Goal: Transaction & Acquisition: Book appointment/travel/reservation

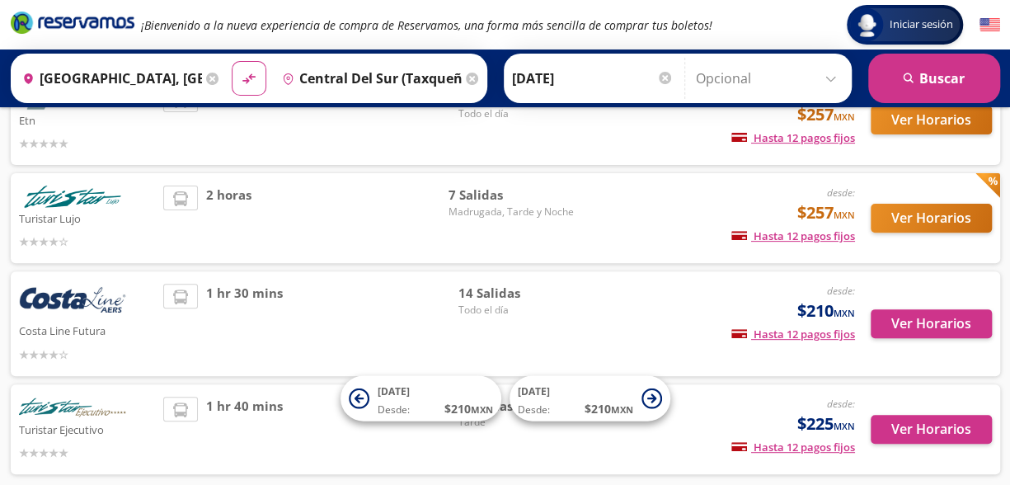
scroll to position [68, 0]
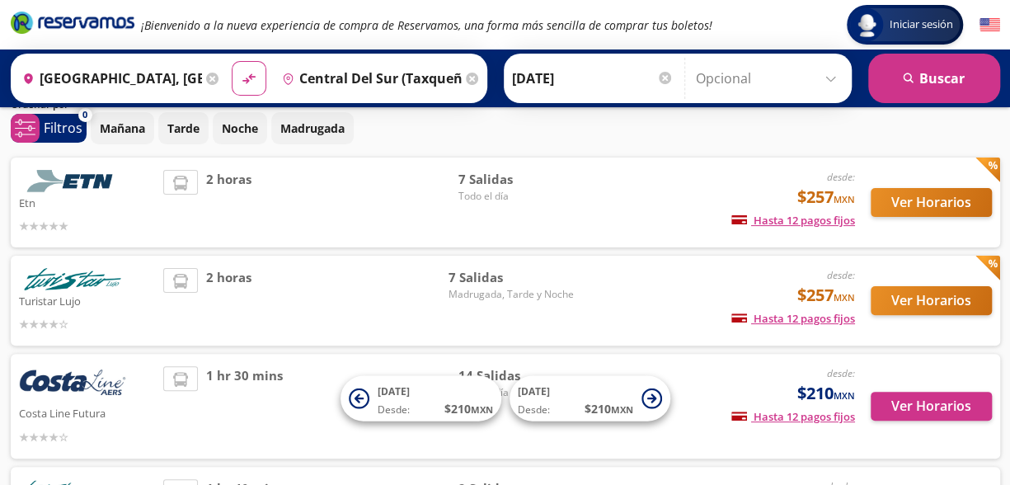
click at [206, 77] on icon at bounding box center [212, 79] width 12 height 12
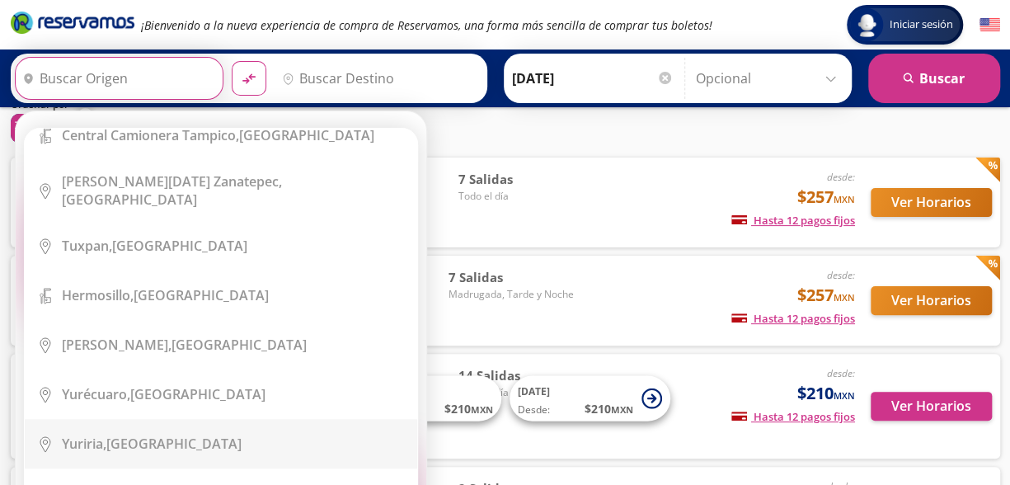
scroll to position [12614, 0]
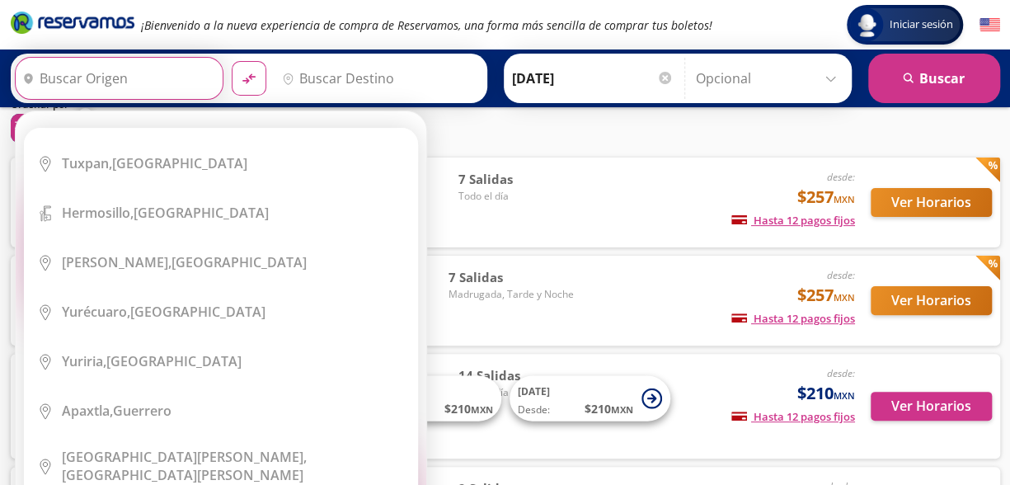
click at [59, 82] on input "Origen" at bounding box center [117, 78] width 203 height 41
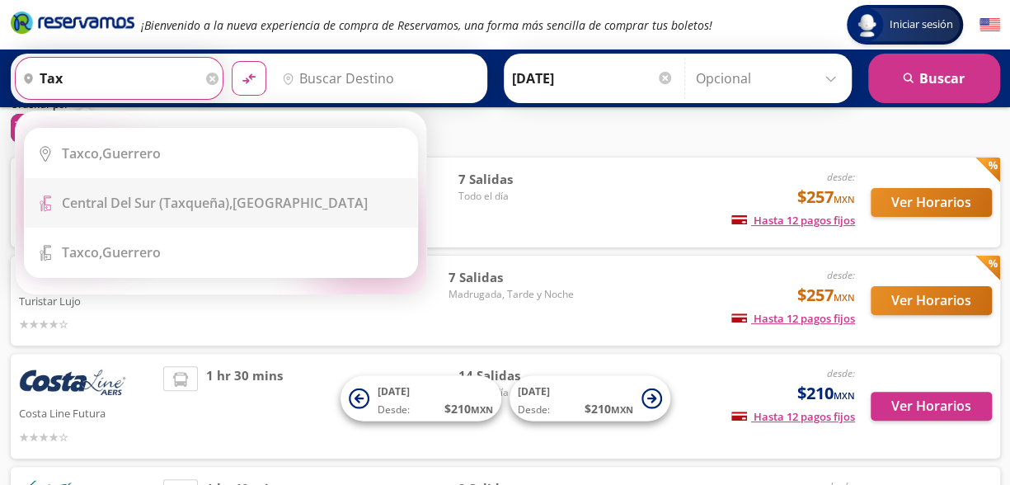
scroll to position [0, 0]
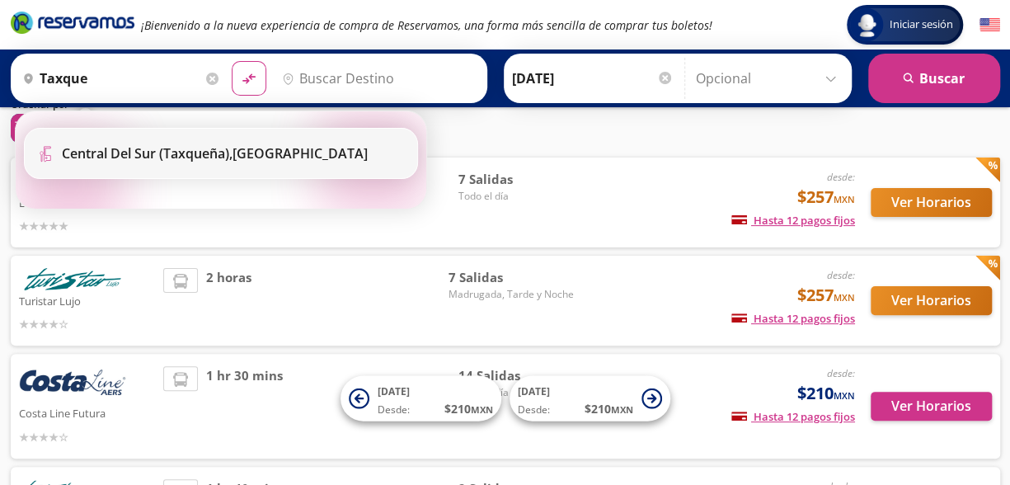
click at [158, 158] on b "Central del Sur (taxqueña)," at bounding box center [147, 153] width 171 height 18
type input "Central del Sur (taxqueña), [GEOGRAPHIC_DATA]"
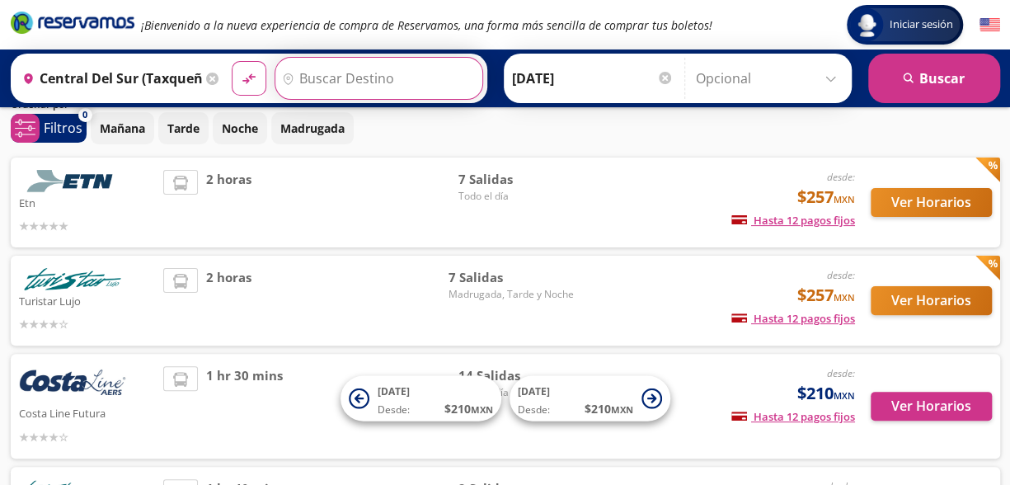
click at [308, 82] on input "Destino" at bounding box center [376, 78] width 203 height 41
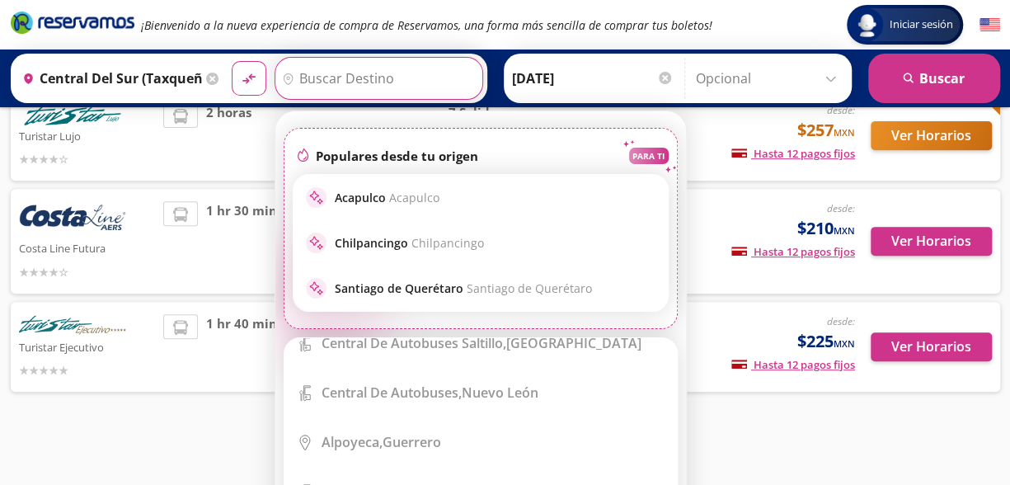
scroll to position [6126, 0]
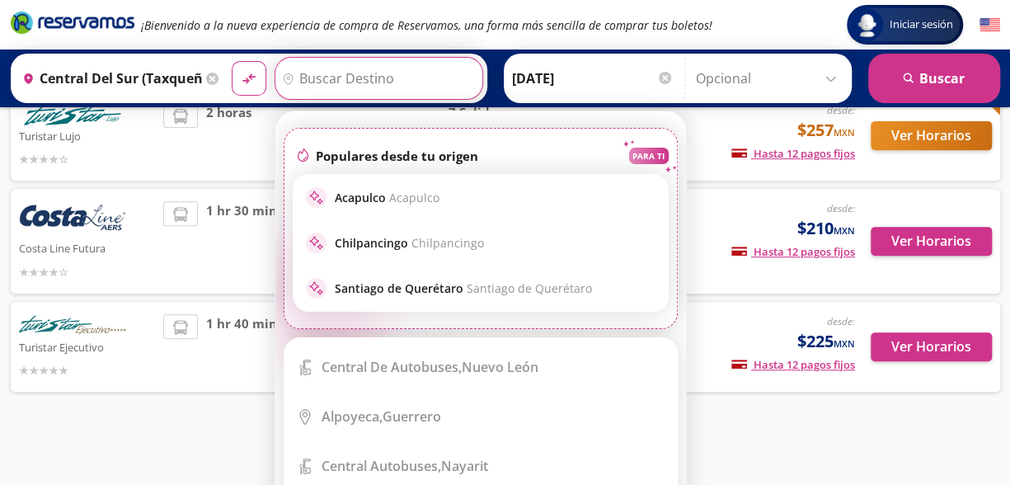
click at [310, 73] on input "Destino" at bounding box center [376, 78] width 203 height 41
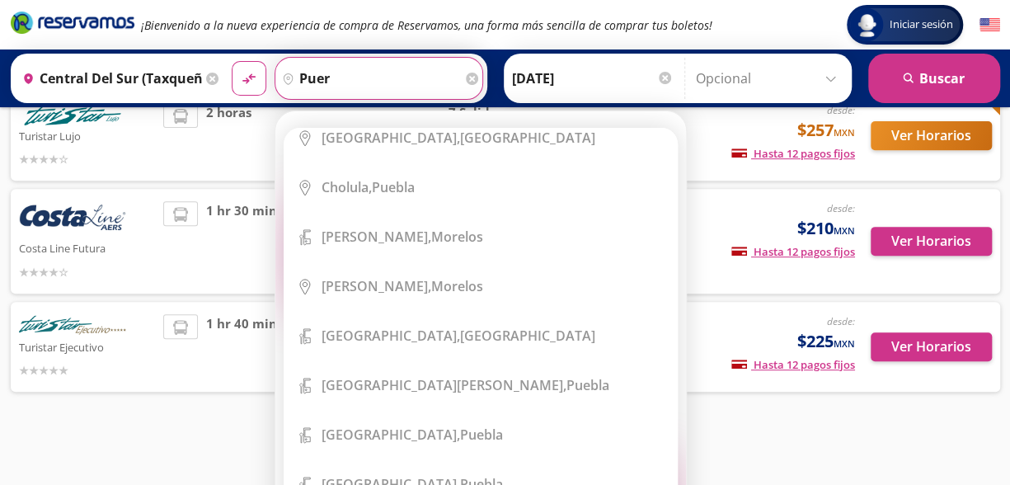
scroll to position [0, 0]
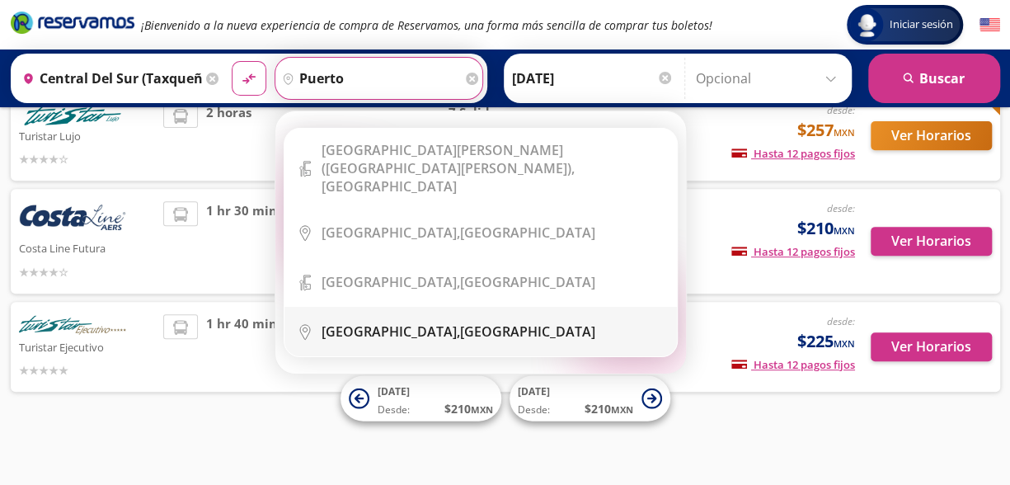
click at [527, 322] on div "Puerto Escondido, Oaxaca" at bounding box center [493, 331] width 343 height 18
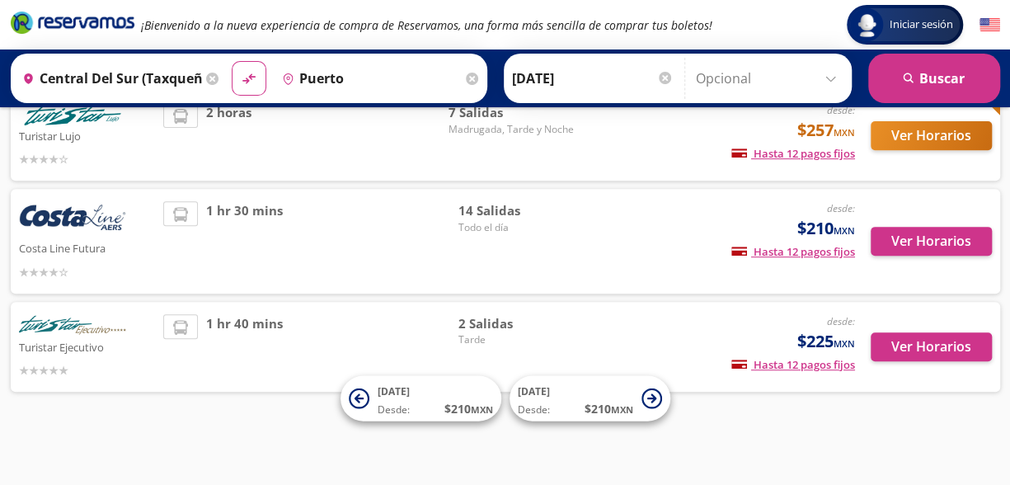
type input "[GEOGRAPHIC_DATA], [GEOGRAPHIC_DATA]"
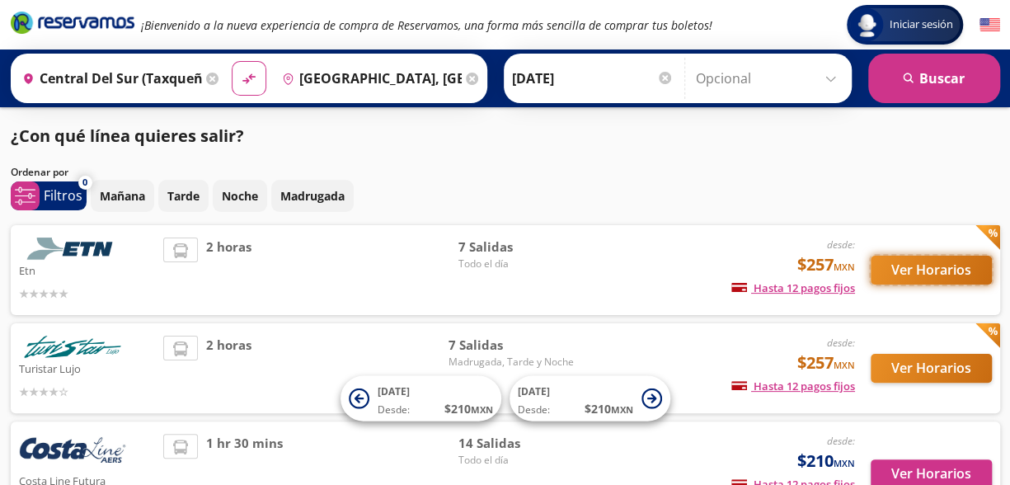
click at [964, 262] on button "Ver Horarios" at bounding box center [931, 270] width 121 height 29
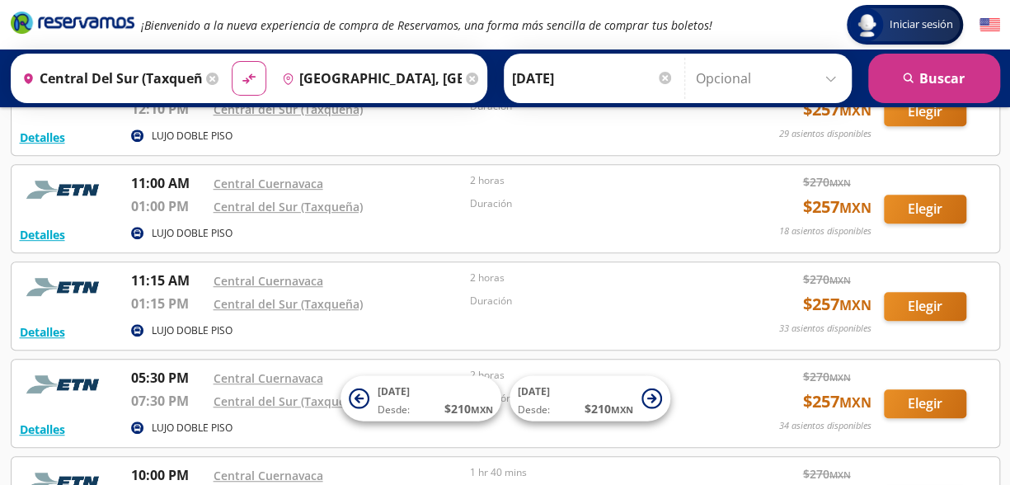
scroll to position [247, 0]
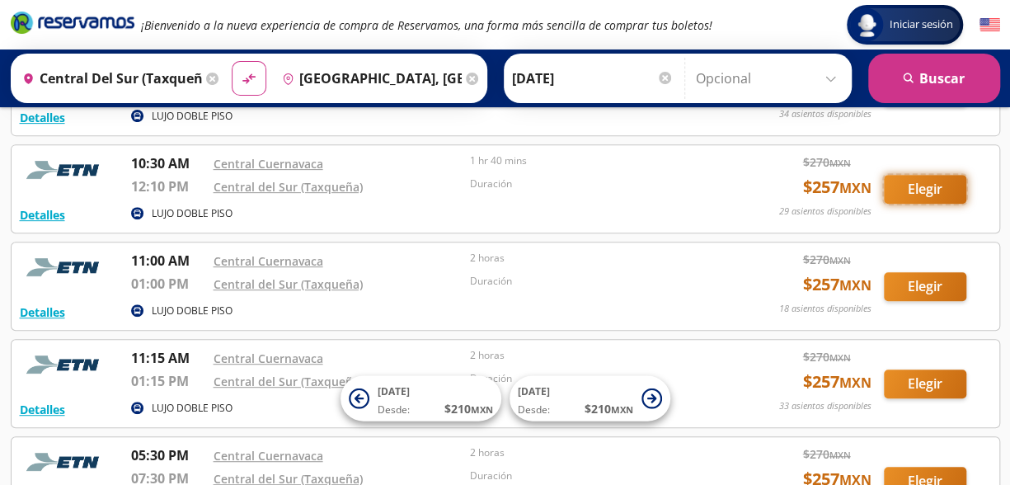
click at [904, 191] on button "Elegir" at bounding box center [925, 189] width 82 height 29
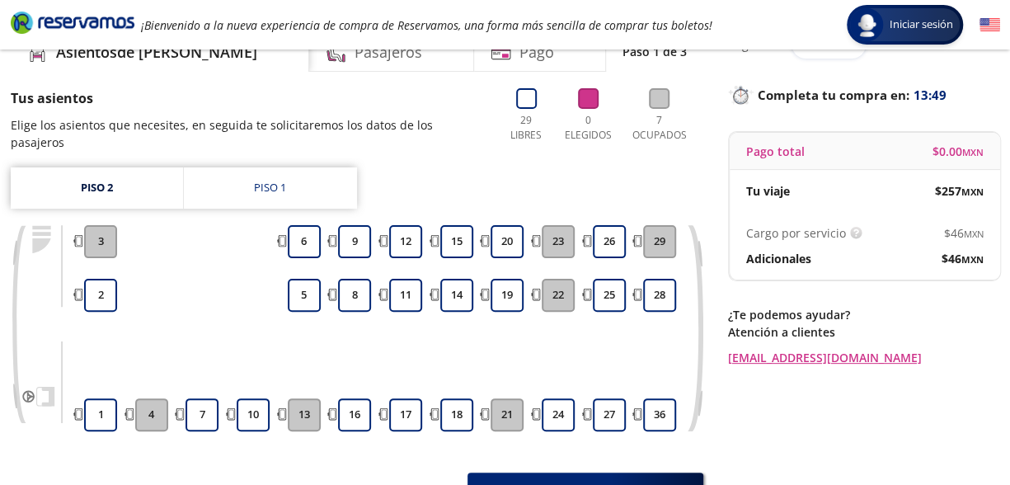
scroll to position [165, 0]
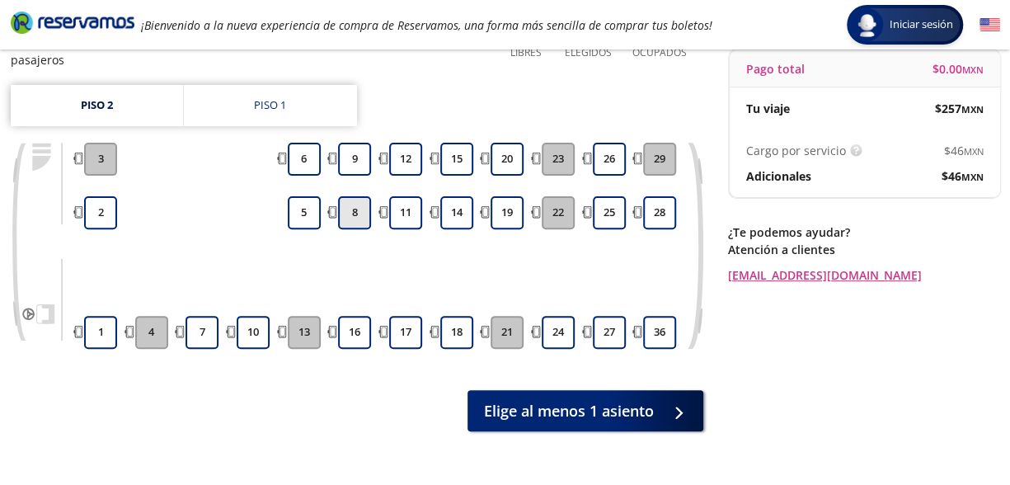
click at [355, 201] on button "8" at bounding box center [354, 212] width 33 height 33
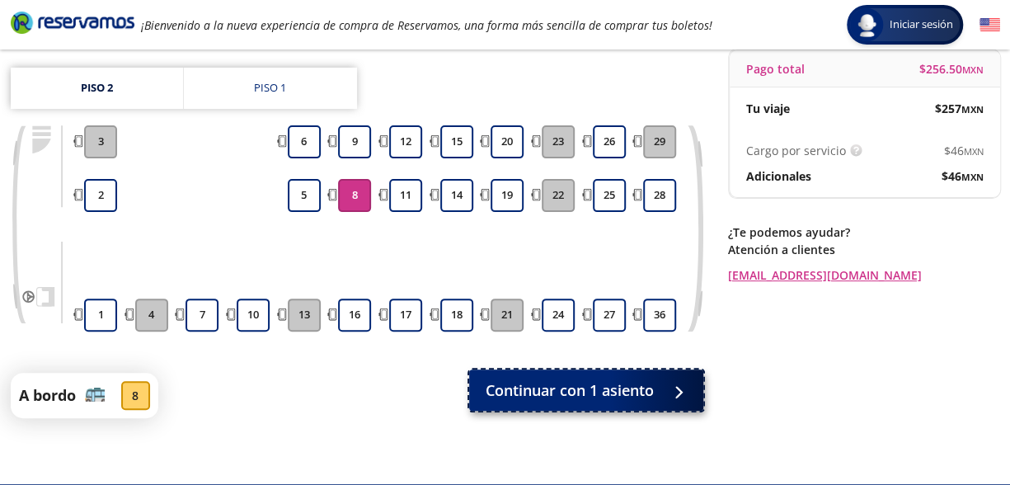
click at [531, 402] on button "Continuar con 1 asiento" at bounding box center [586, 389] width 234 height 41
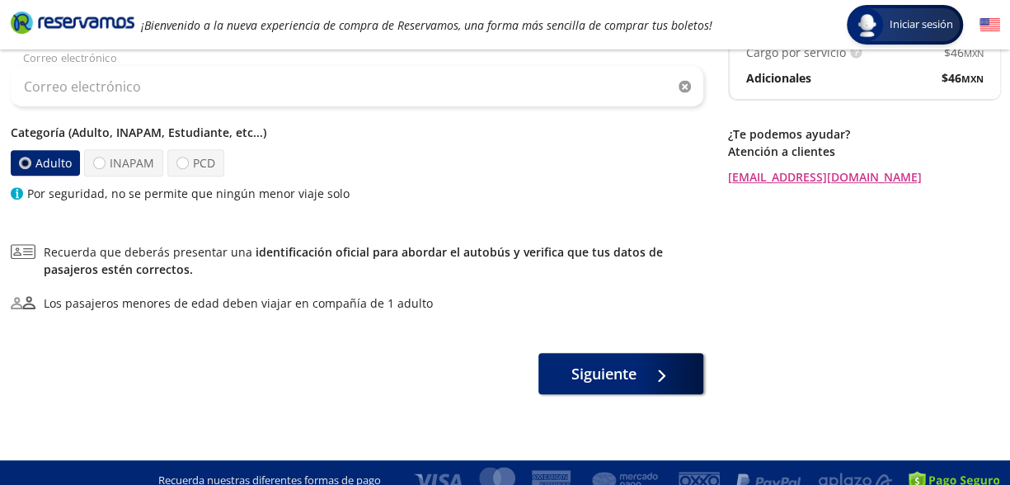
scroll to position [279, 0]
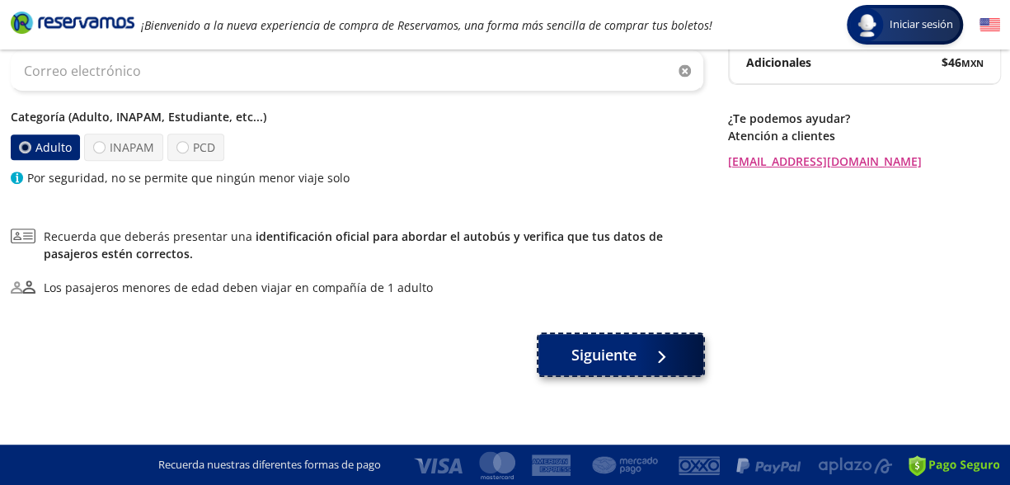
click at [613, 355] on span "Siguiente" at bounding box center [603, 355] width 65 height 22
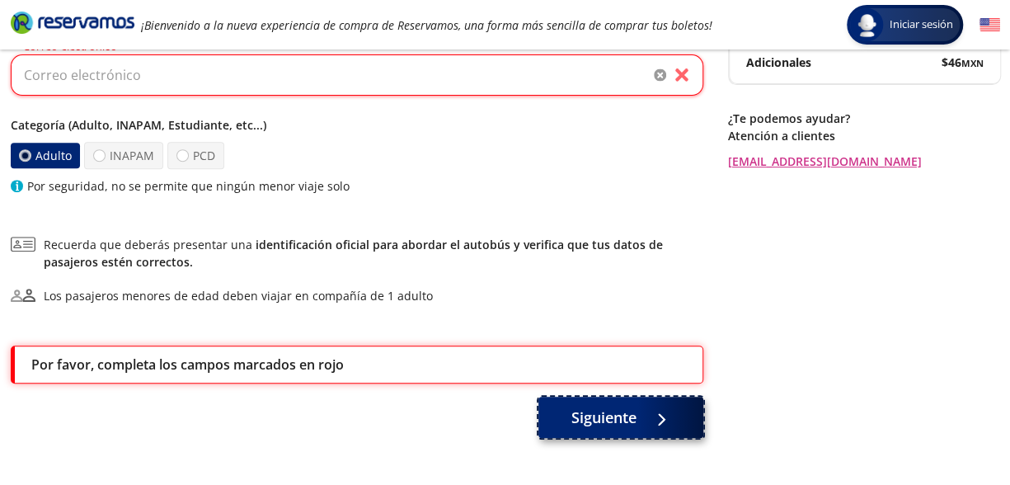
scroll to position [341, 0]
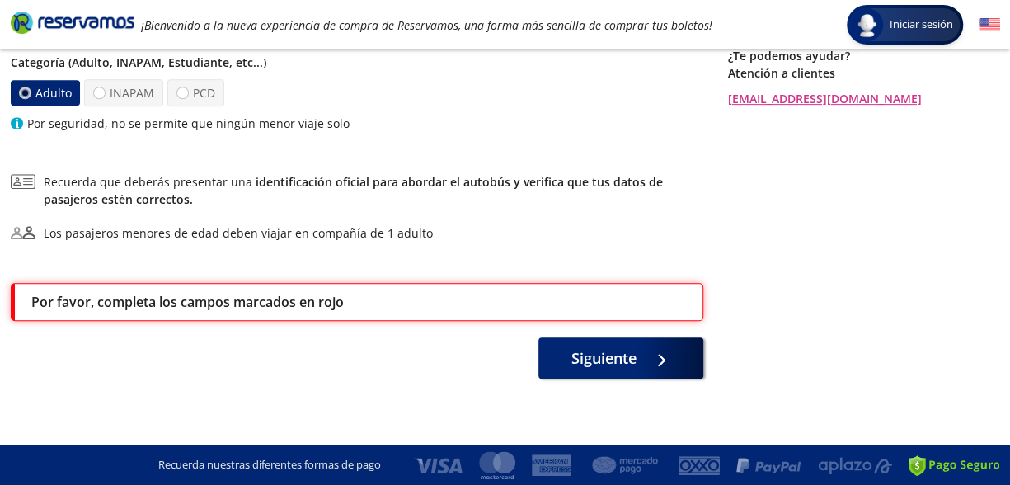
click at [389, 296] on div "Por favor, completa los campos marcados en rojo" at bounding box center [358, 302] width 655 height 20
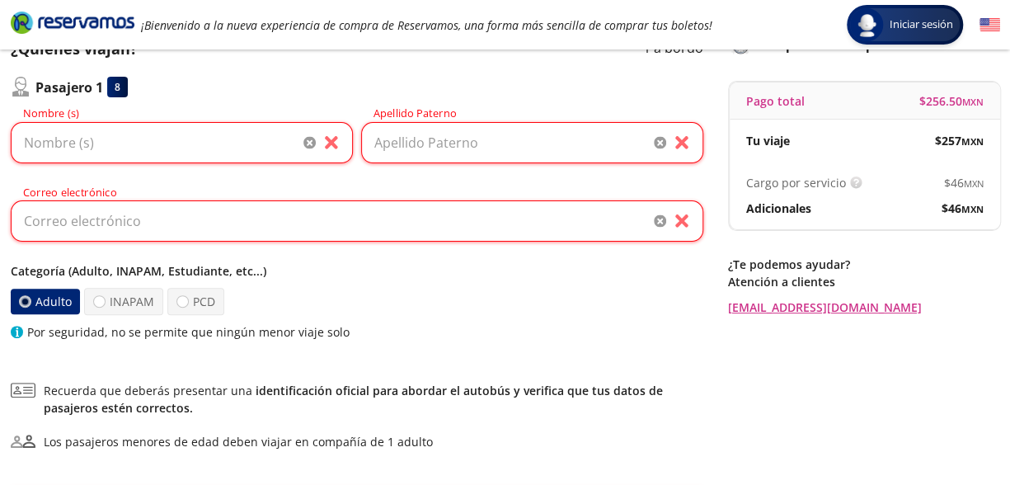
scroll to position [94, 0]
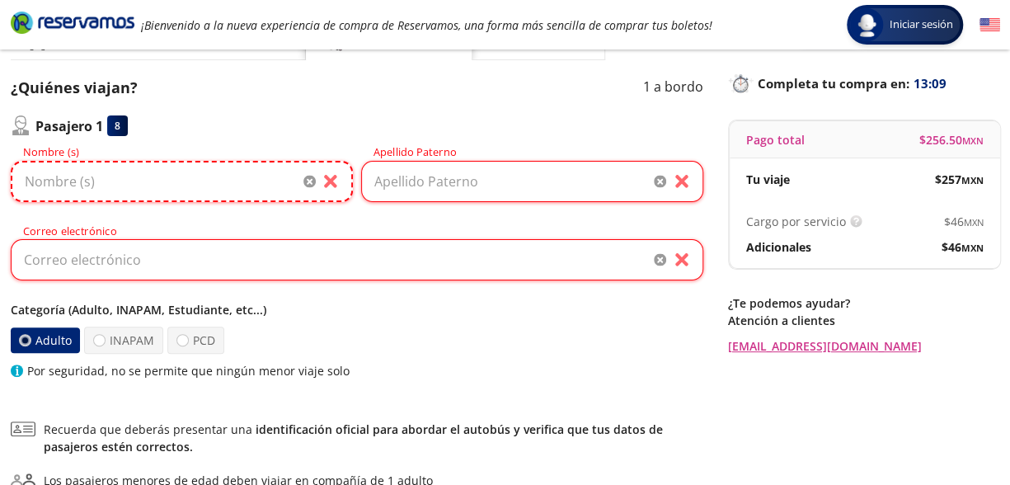
click at [208, 182] on input "Nombre (s)" at bounding box center [182, 181] width 342 height 41
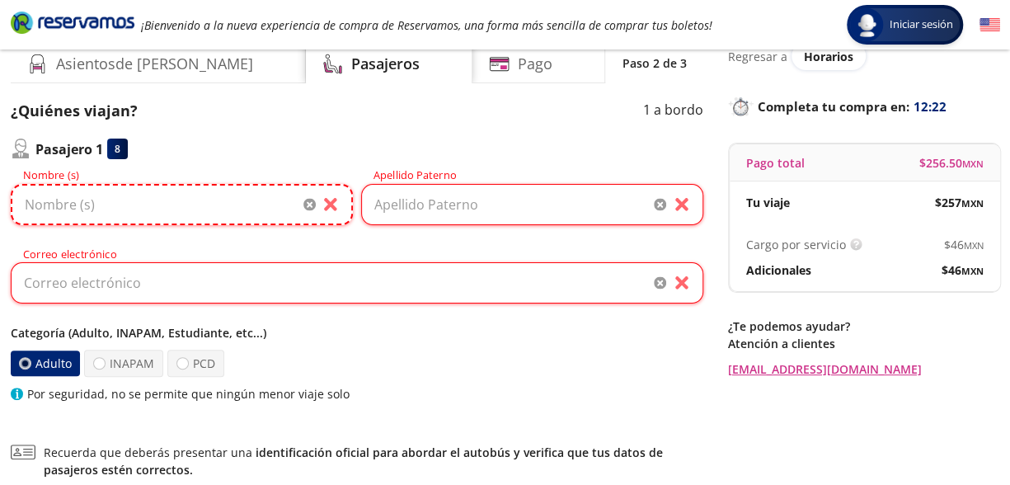
scroll to position [0, 0]
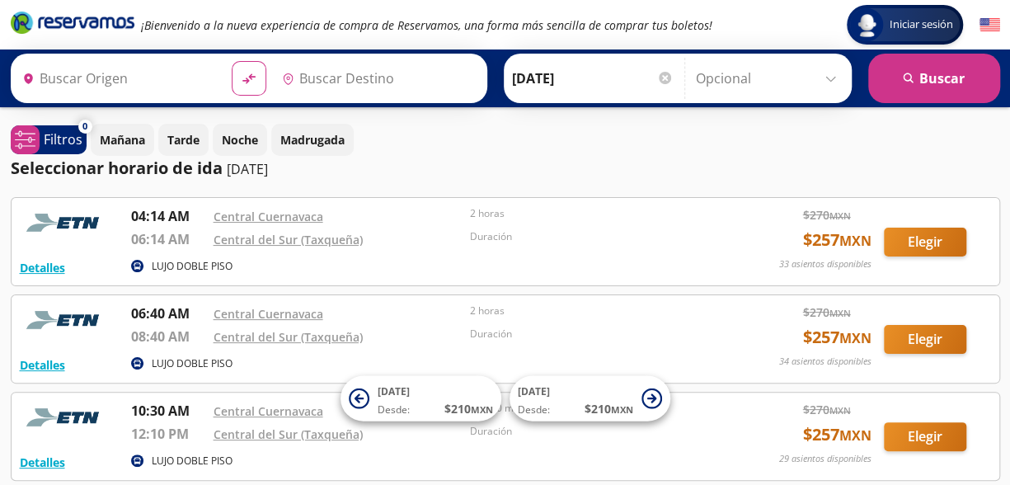
type input "Cuernavaca, Morelos"
type input "Central del Sur (taxqueña), [GEOGRAPHIC_DATA]"
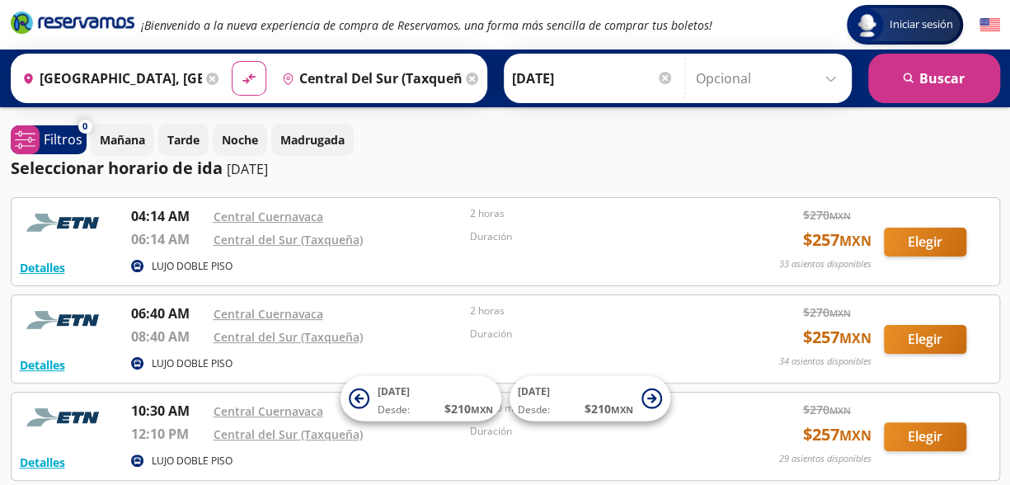
click at [206, 78] on icon at bounding box center [212, 79] width 12 height 12
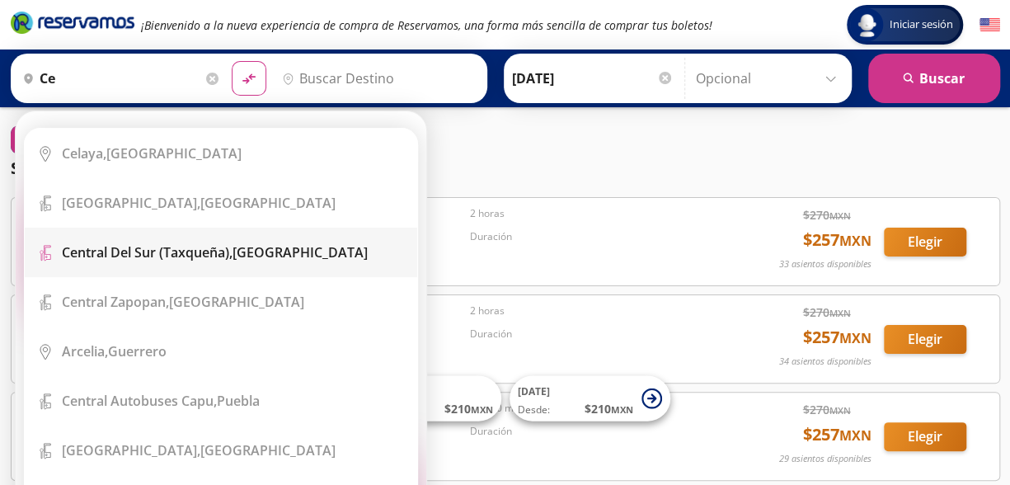
click at [162, 253] on b "Central del Sur (taxqueña)," at bounding box center [147, 252] width 171 height 18
type input "Central del Sur (taxqueña), [GEOGRAPHIC_DATA]"
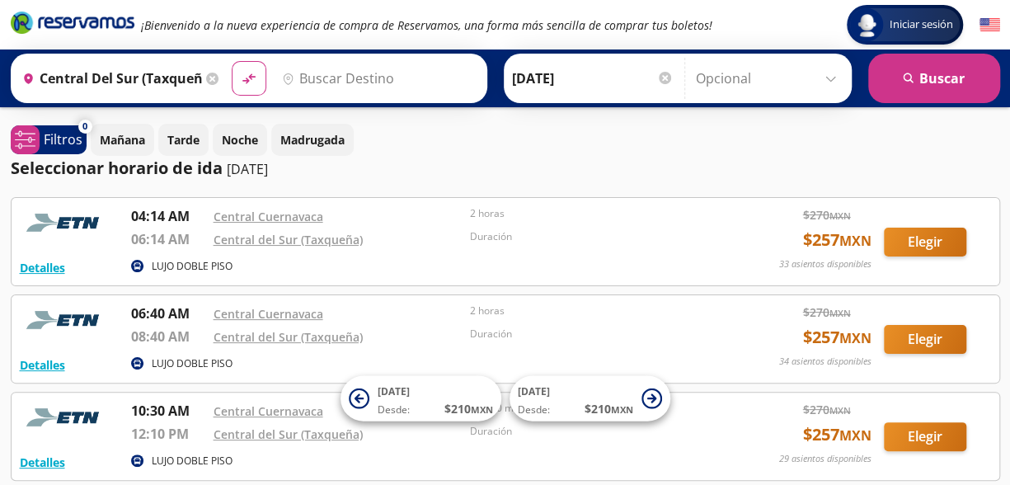
click at [327, 81] on input "Destino" at bounding box center [376, 78] width 203 height 41
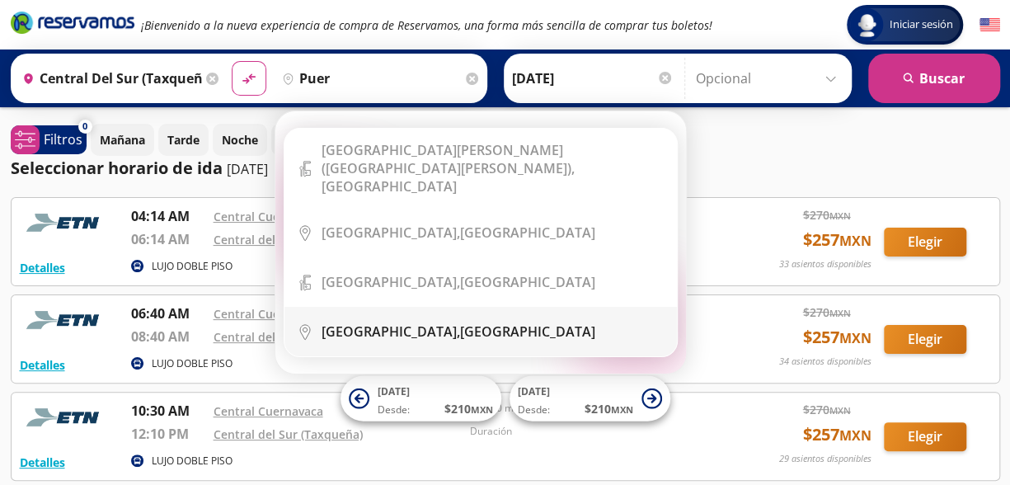
click at [422, 322] on b "Puerto Escondido," at bounding box center [391, 331] width 139 height 18
type input "[GEOGRAPHIC_DATA], [GEOGRAPHIC_DATA]"
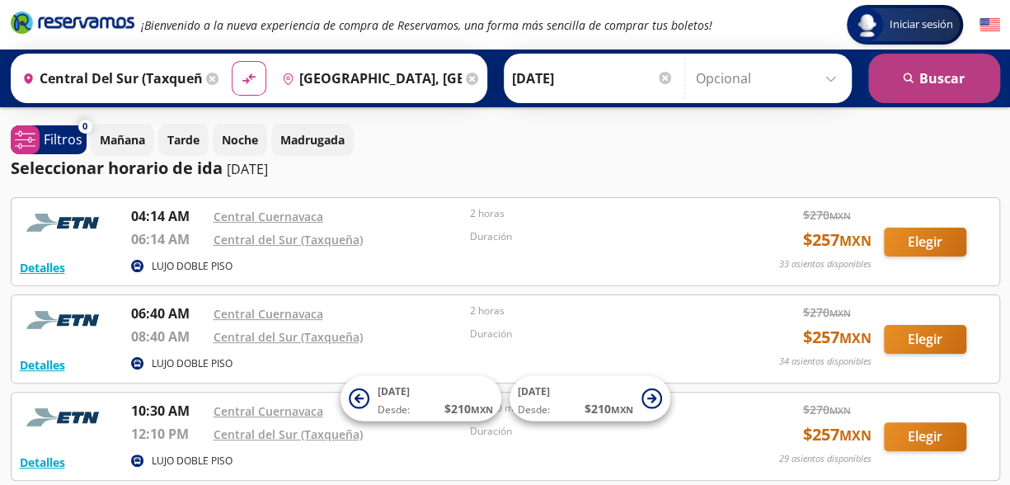
click at [920, 74] on button "search Buscar" at bounding box center [934, 78] width 132 height 49
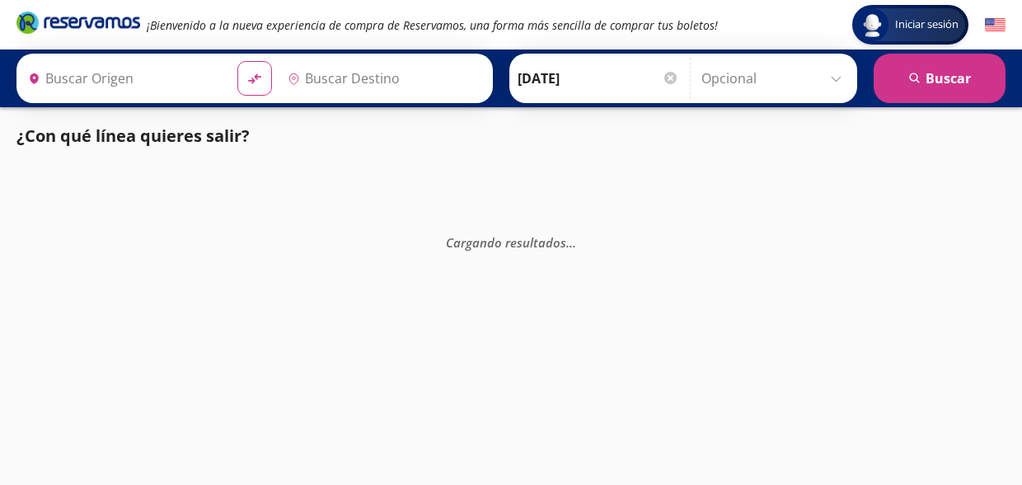
type input "Central del Sur (taxqueña), [GEOGRAPHIC_DATA]"
type input "[GEOGRAPHIC_DATA], [GEOGRAPHIC_DATA]"
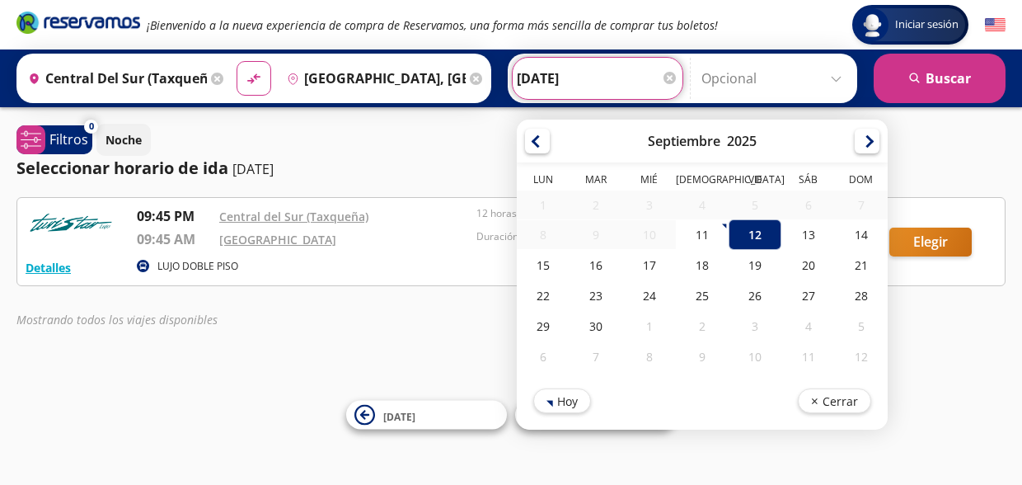
click at [535, 80] on input "[DATE]" at bounding box center [598, 78] width 162 height 41
click at [993, 141] on div "Noche" at bounding box center [550, 140] width 909 height 32
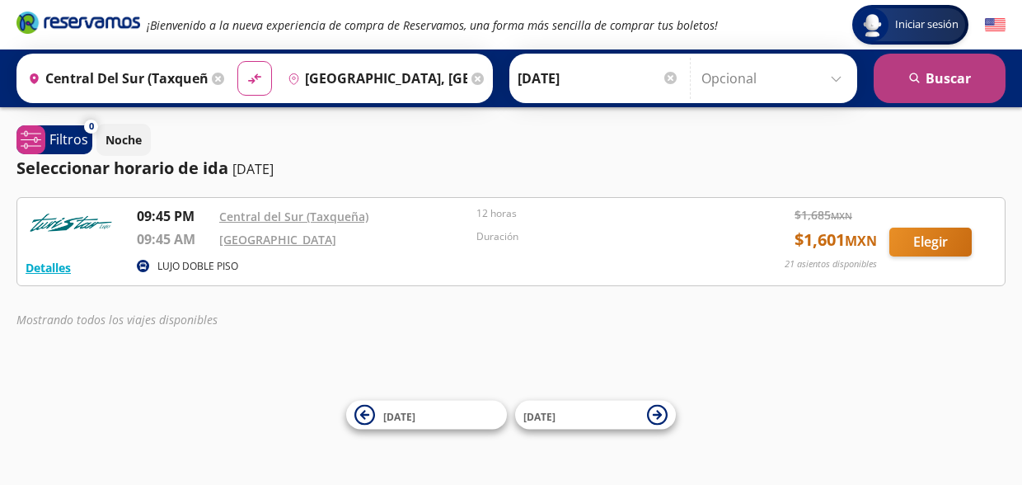
click at [943, 85] on button "search Buscar" at bounding box center [940, 78] width 132 height 49
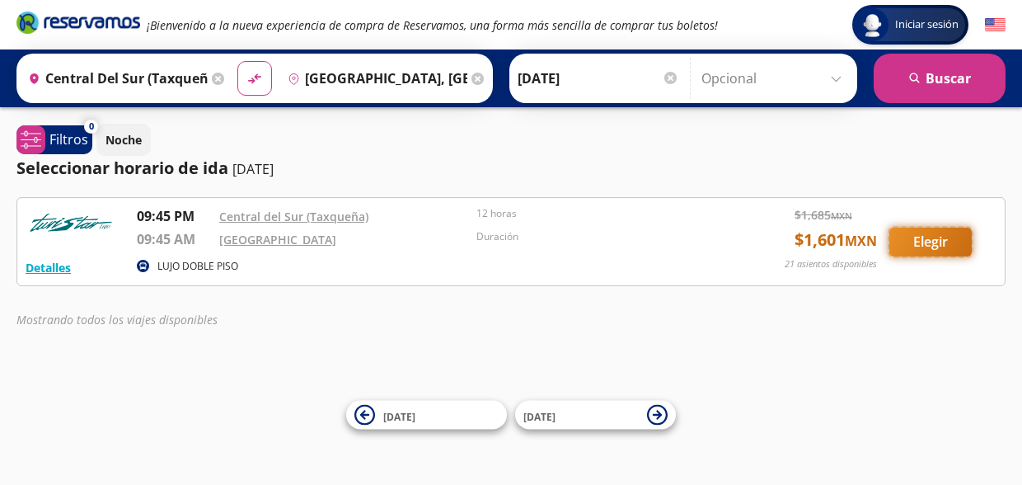
click at [944, 236] on button "Elegir" at bounding box center [931, 242] width 82 height 29
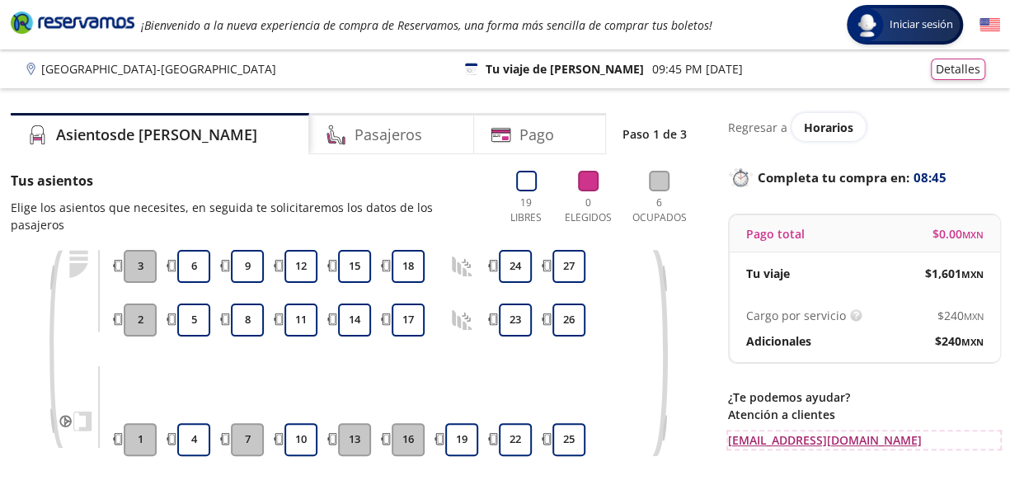
click at [810, 439] on link "[EMAIL_ADDRESS][DOMAIN_NAME]" at bounding box center [864, 439] width 272 height 17
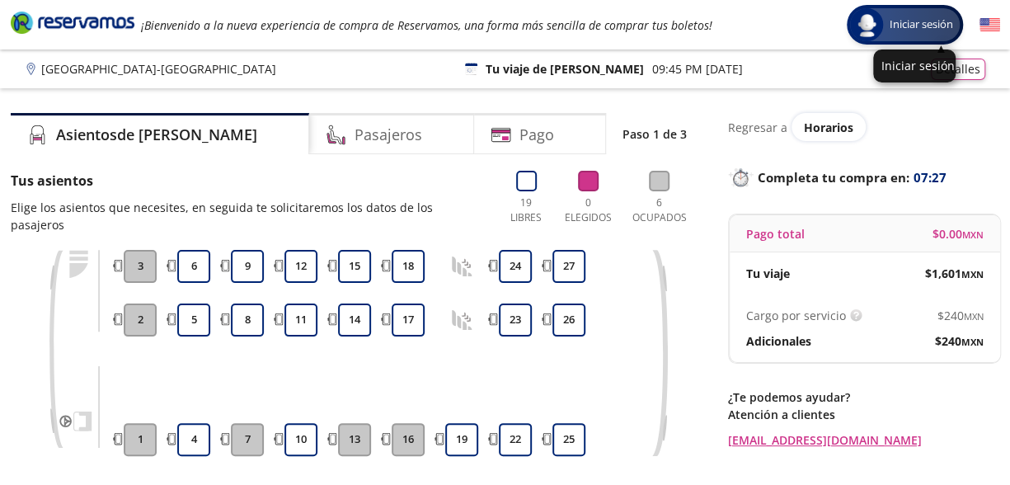
click at [895, 18] on span "Iniciar sesión" at bounding box center [921, 24] width 77 height 16
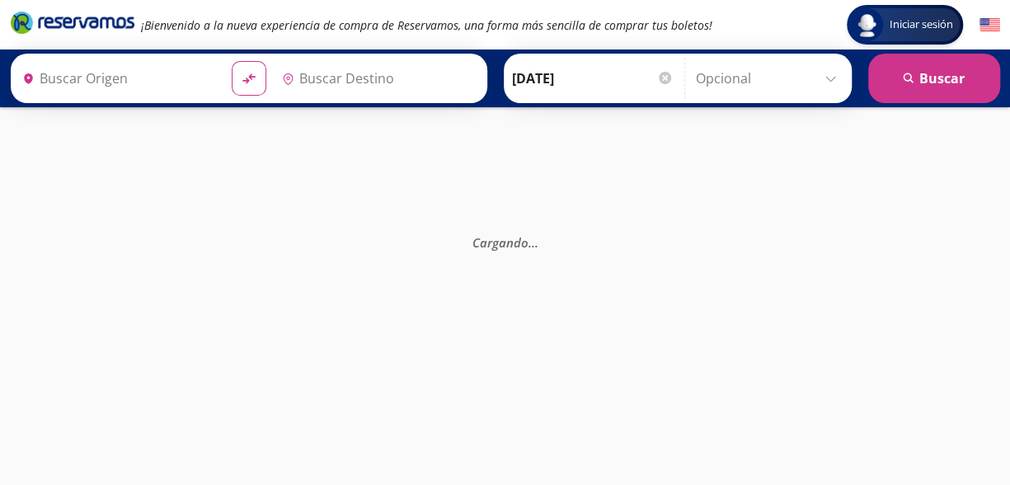
type input "Central del Sur (taxqueña), [GEOGRAPHIC_DATA]"
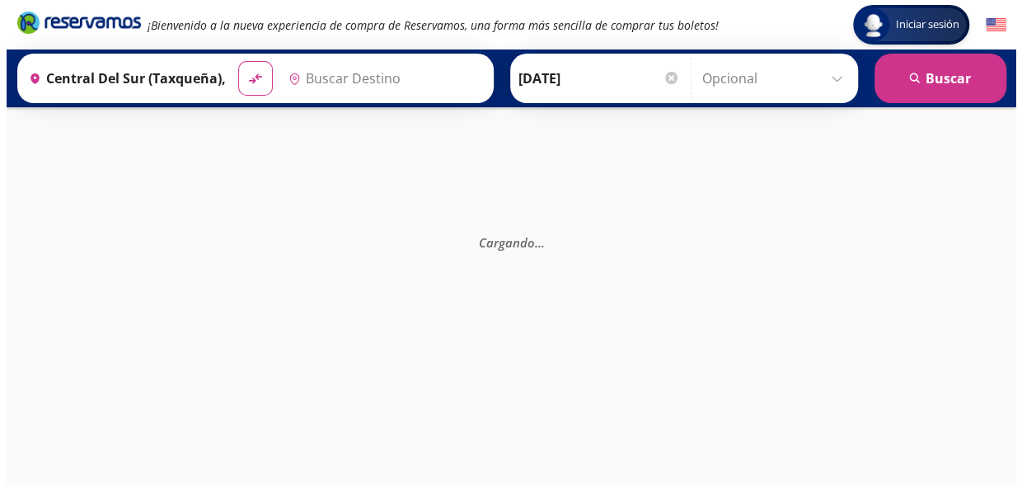
type input "[GEOGRAPHIC_DATA], [GEOGRAPHIC_DATA]"
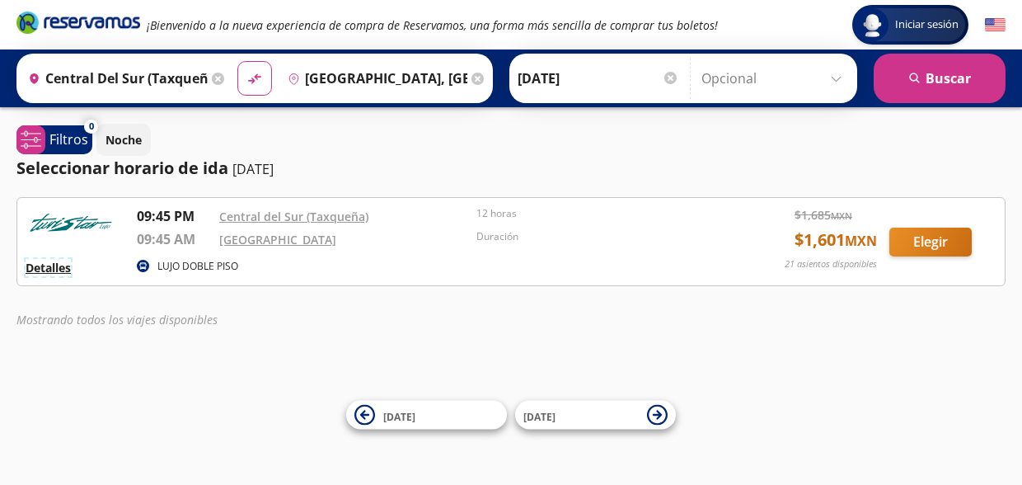
click at [33, 272] on button "Detalles" at bounding box center [48, 267] width 45 height 17
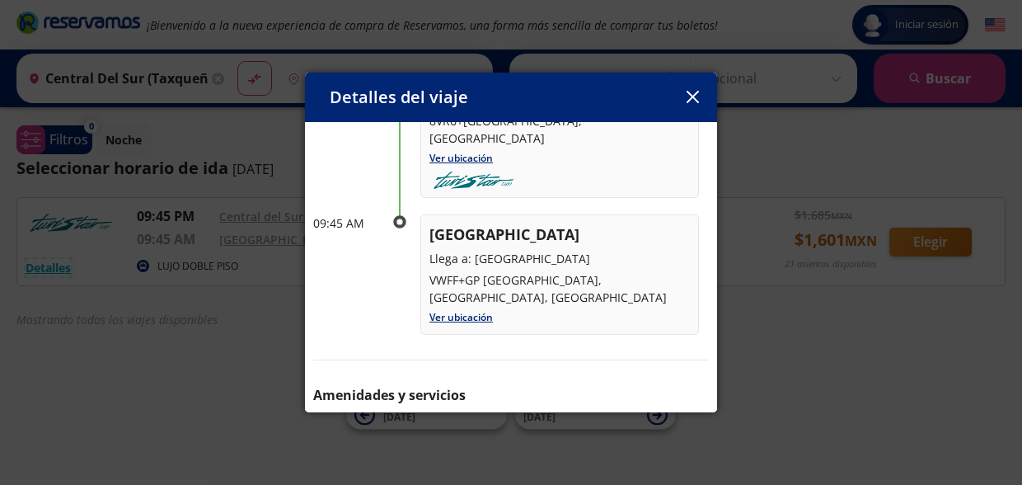
scroll to position [137, 0]
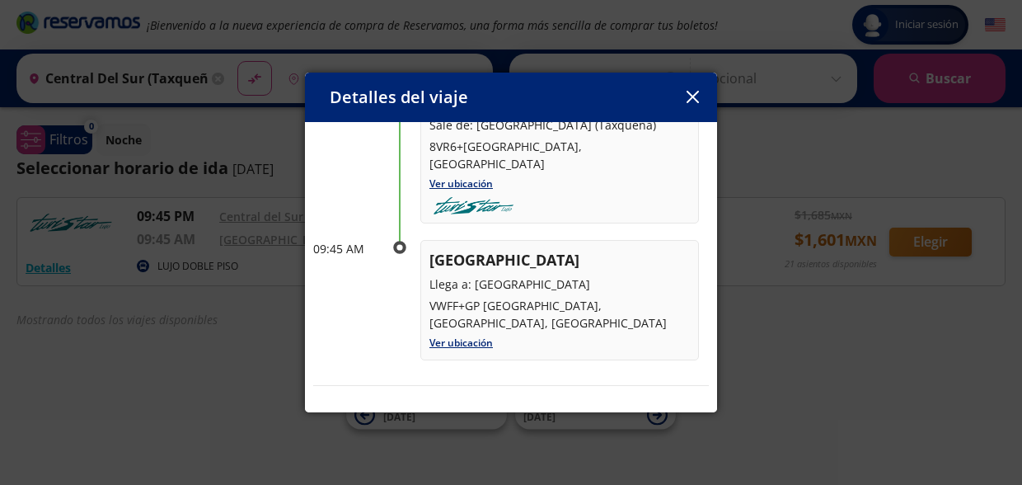
click at [693, 96] on icon "button" at bounding box center [692, 97] width 12 height 12
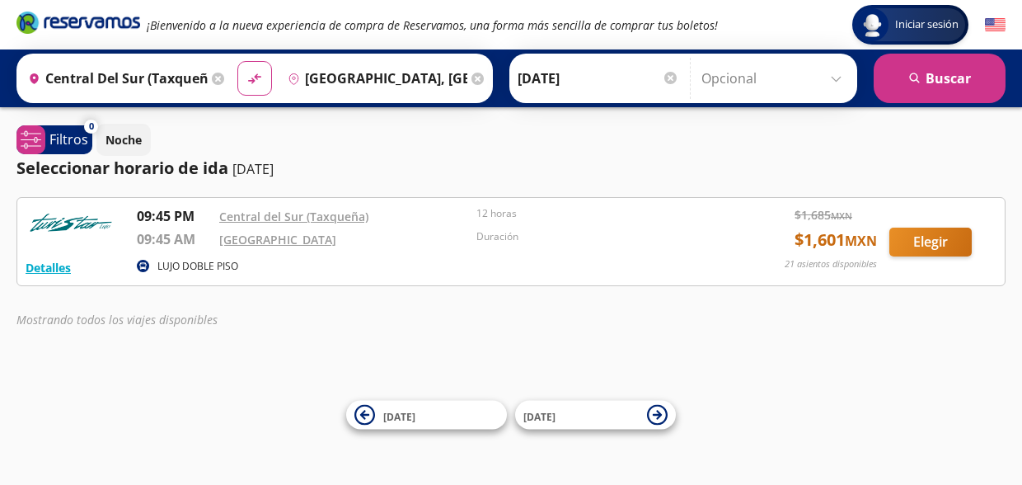
drag, startPoint x: 692, startPoint y: 100, endPoint x: 861, endPoint y: -67, distance: 237.3
click at [861, 0] on html "Iniciar sesión Iniciar sesión ¡Bienvenido a la nueva experiencia de compra de R…" at bounding box center [511, 242] width 1022 height 485
